Goal: Navigation & Orientation: Understand site structure

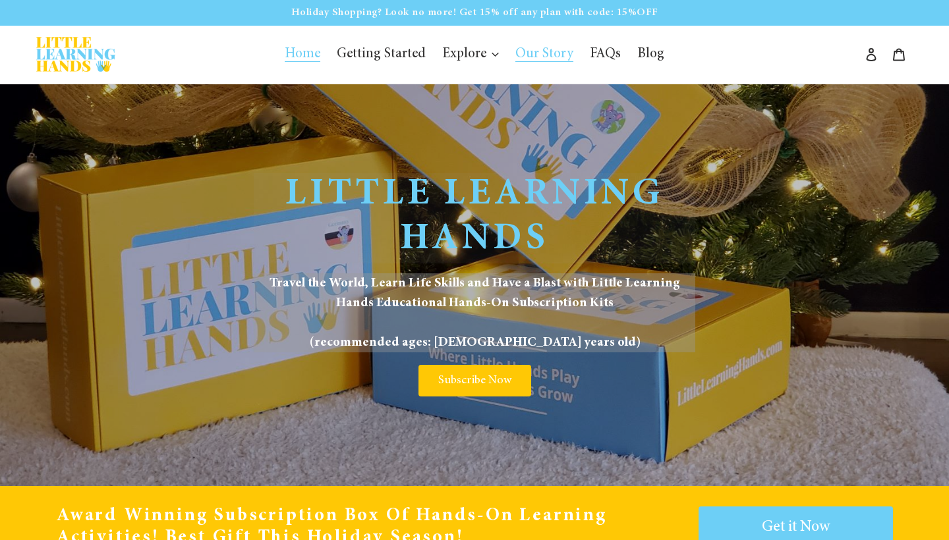
click at [523, 57] on span "Our Story" at bounding box center [544, 54] width 58 height 14
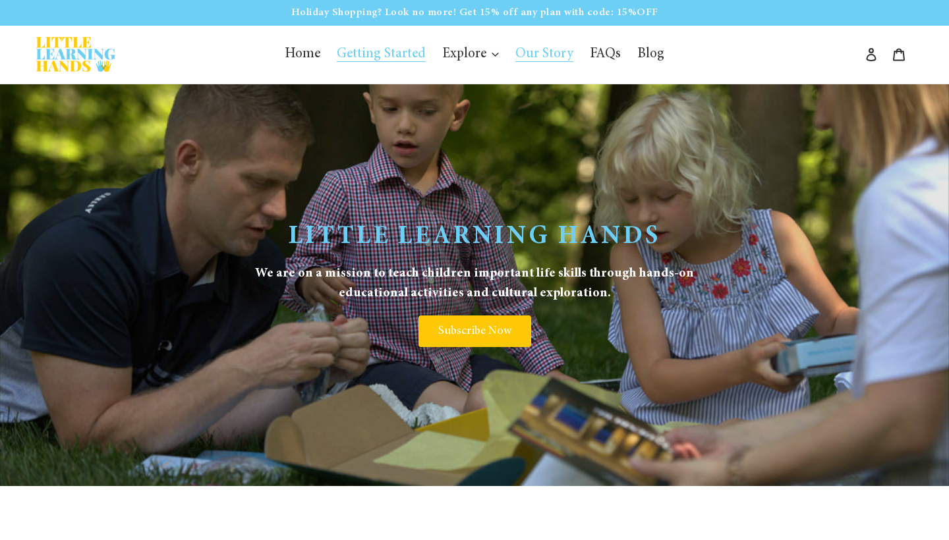
click at [375, 58] on span "Getting Started" at bounding box center [381, 54] width 89 height 14
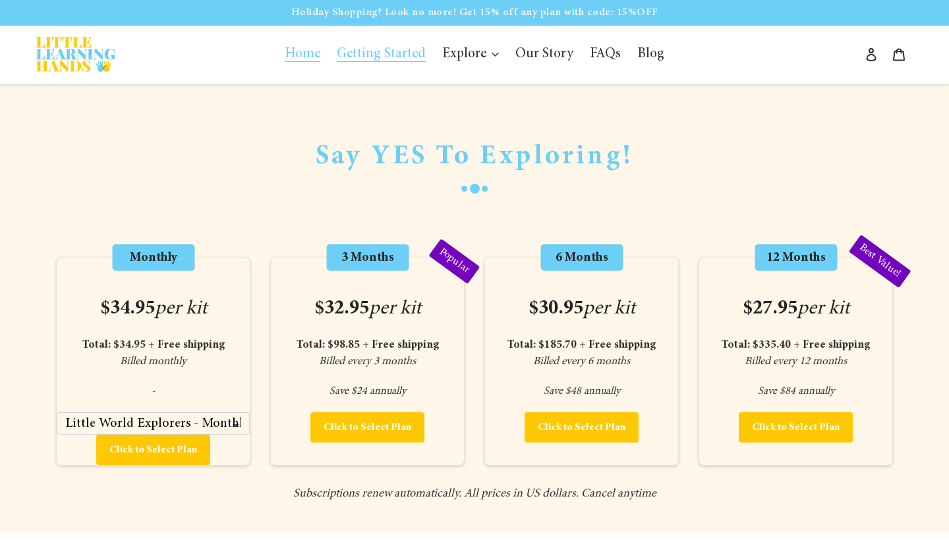
click at [314, 50] on span "Home" at bounding box center [303, 54] width 36 height 14
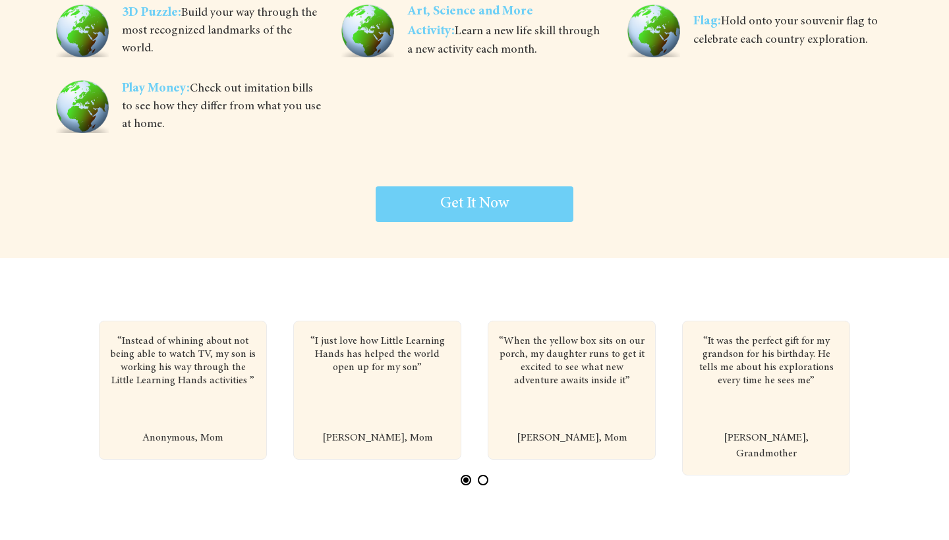
scroll to position [2756, 0]
